Goal: Task Accomplishment & Management: Manage account settings

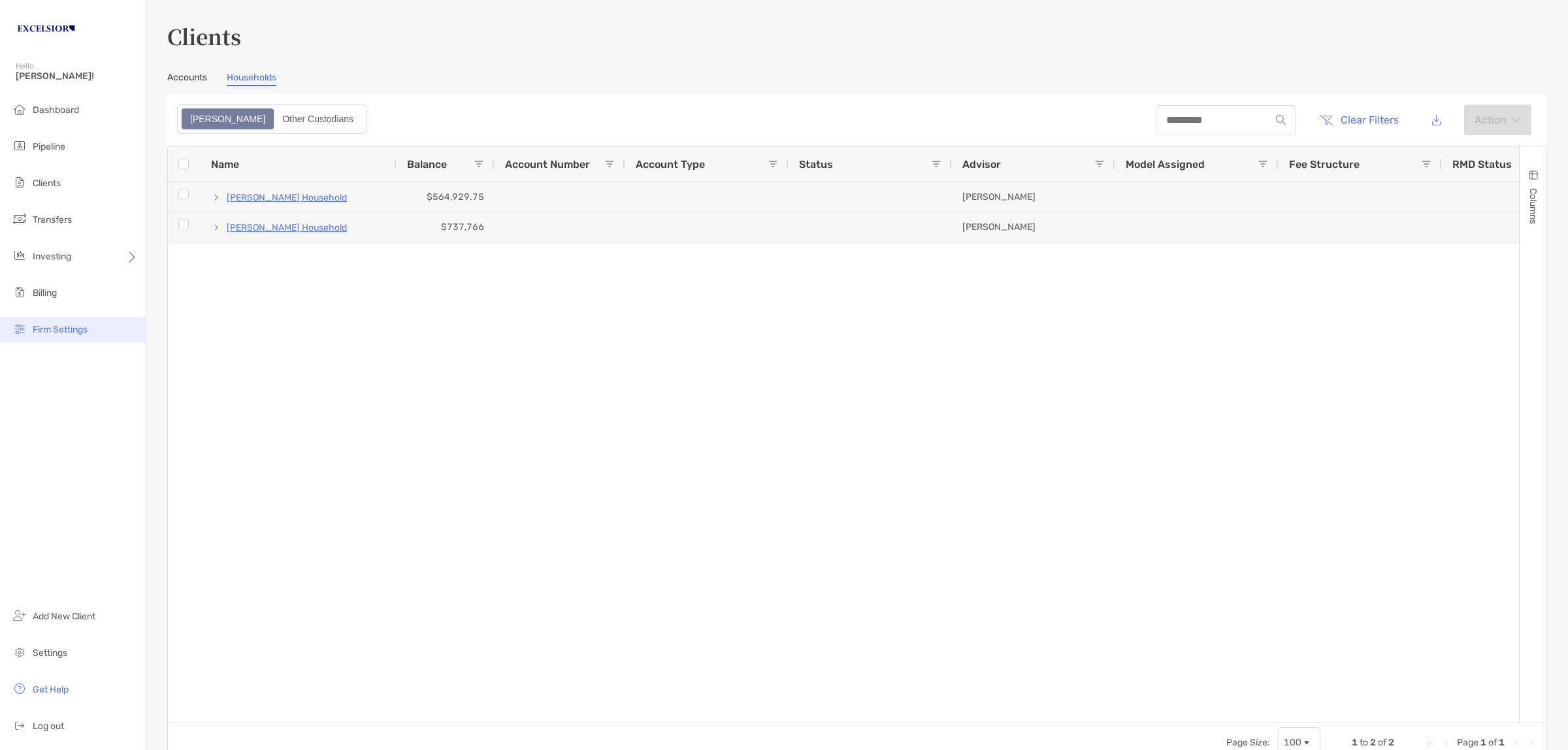
click at [67, 327] on span "Firm Settings" at bounding box center [60, 330] width 55 height 11
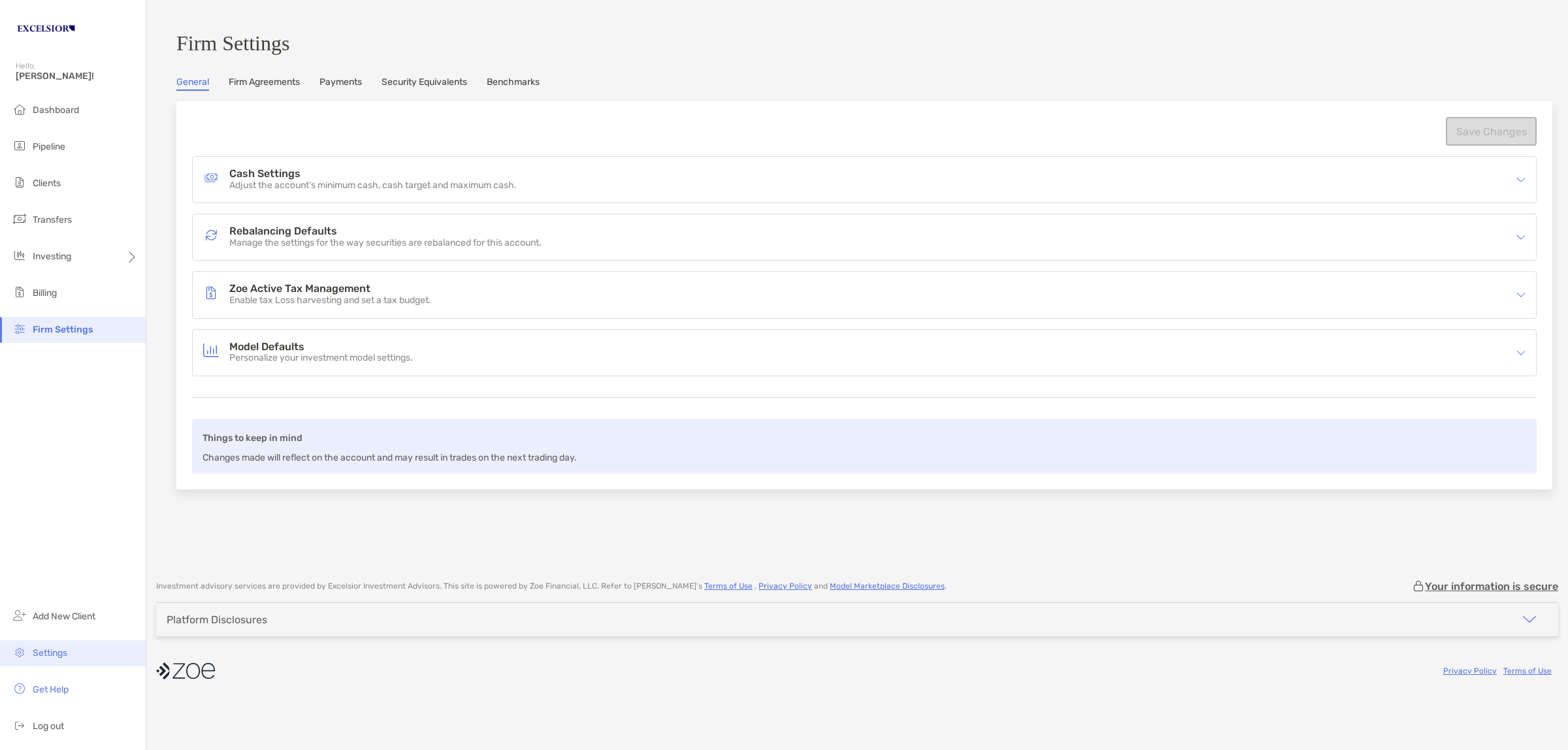
click at [62, 654] on span "Settings" at bounding box center [50, 653] width 35 height 11
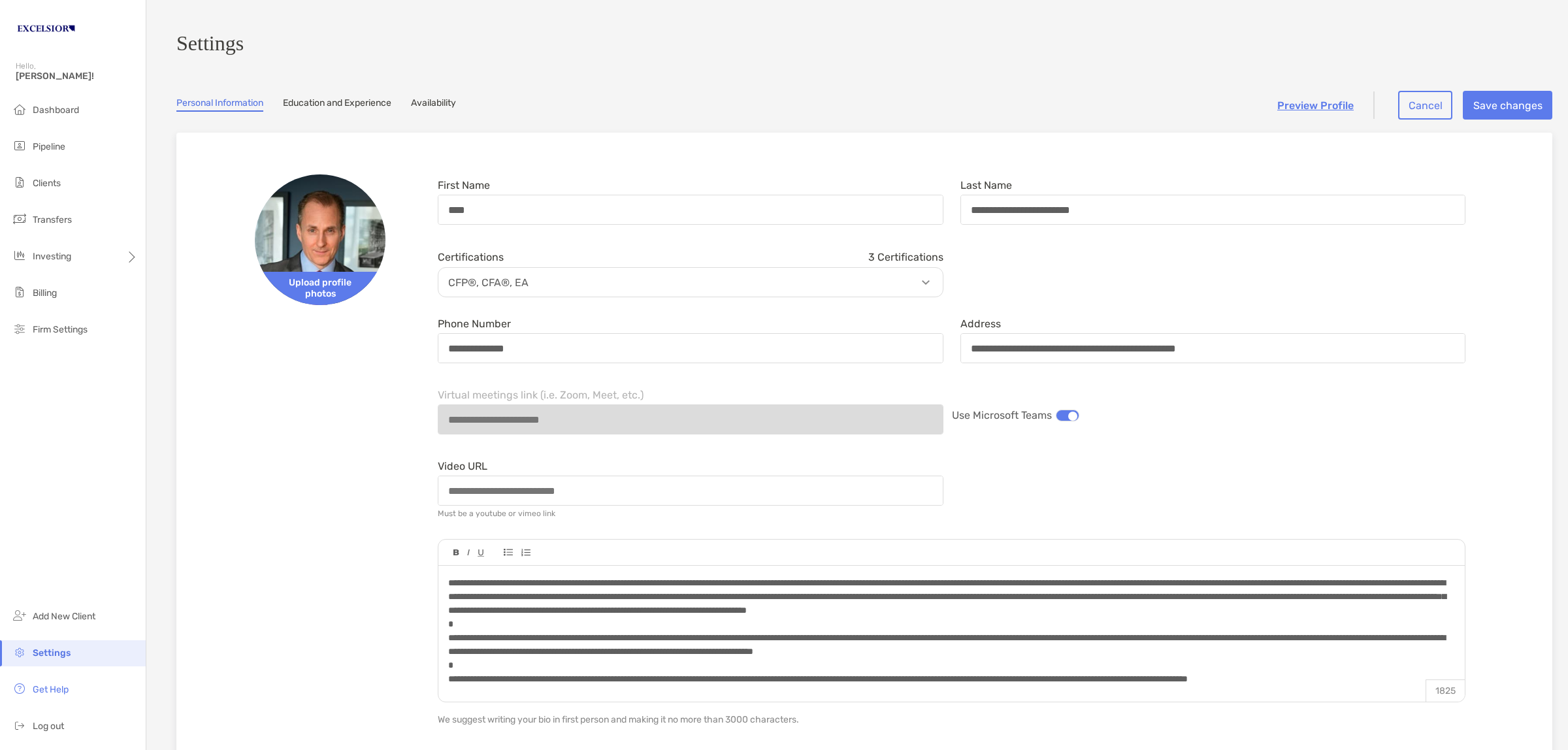
scroll to position [163, 0]
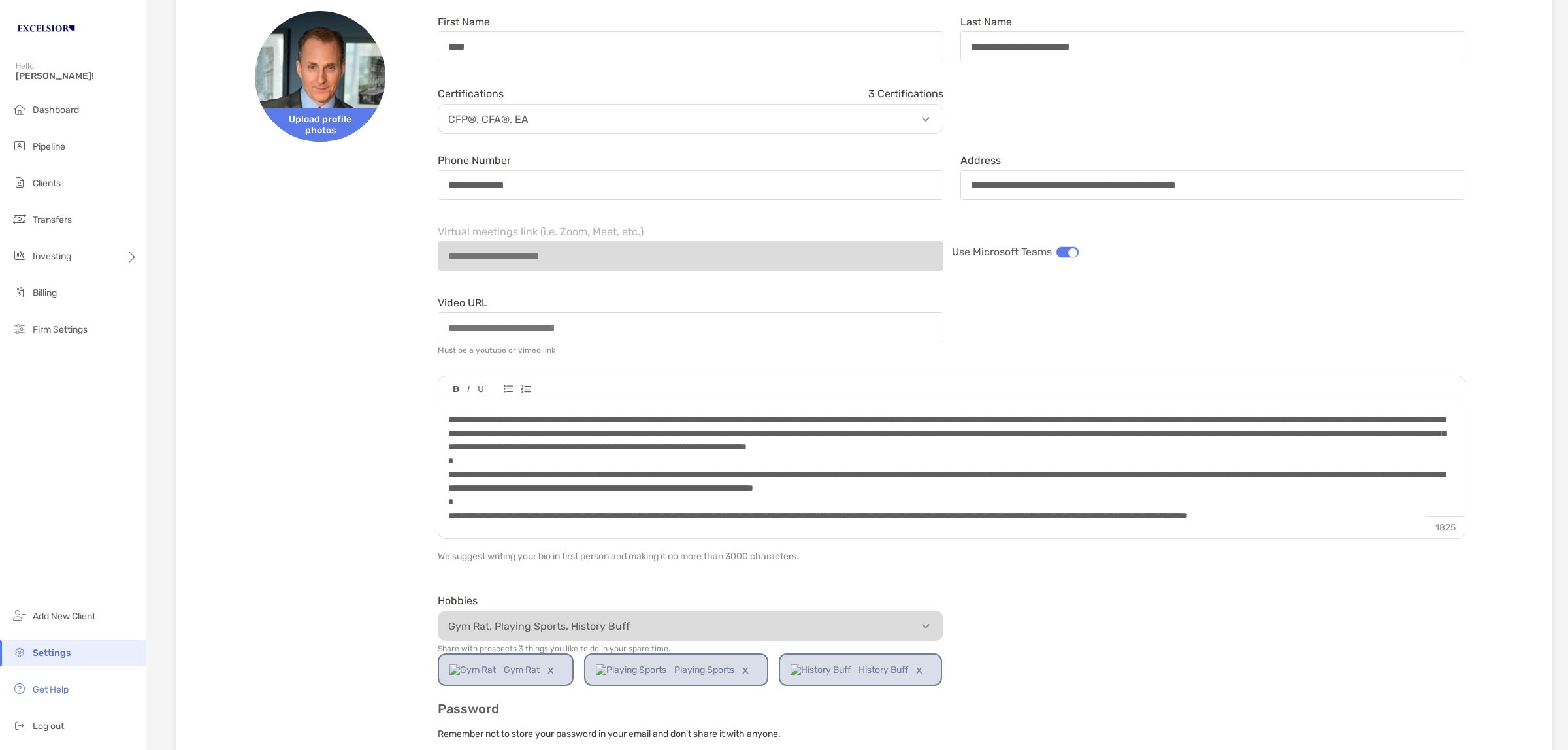
click at [1391, 528] on div at bounding box center [951, 488] width 1006 height 151
click at [1116, 487] on span at bounding box center [947, 488] width 998 height 147
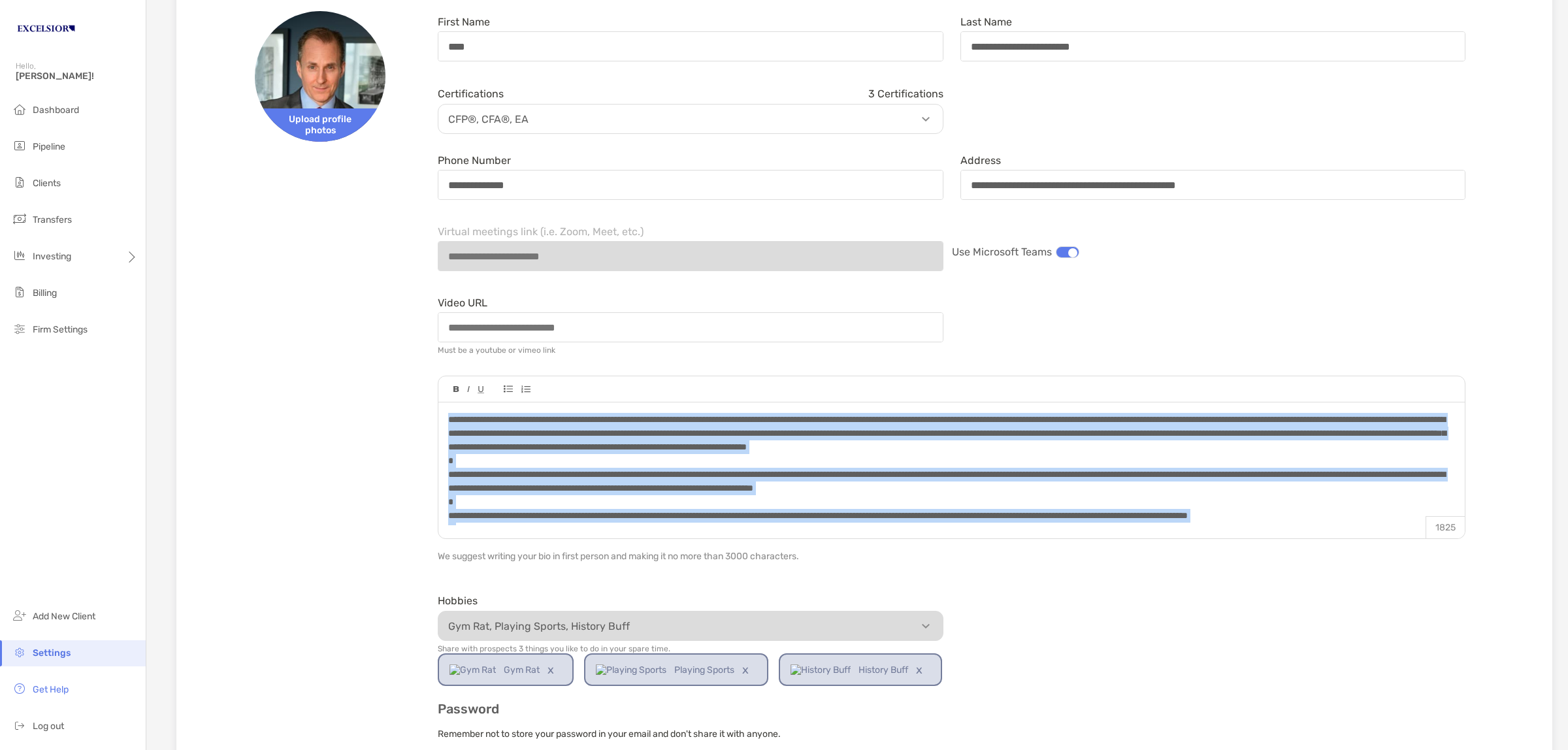
copy span "**********"
